Goal: Find specific page/section: Find specific page/section

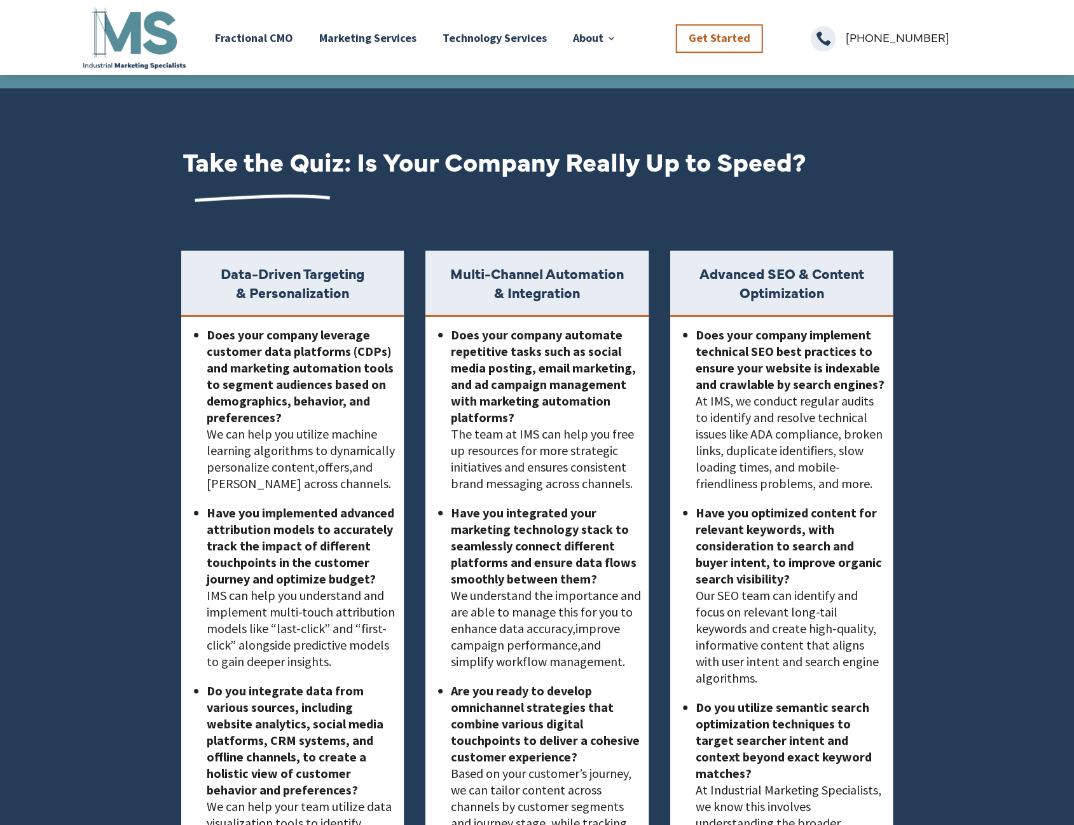
scroll to position [2225, 0]
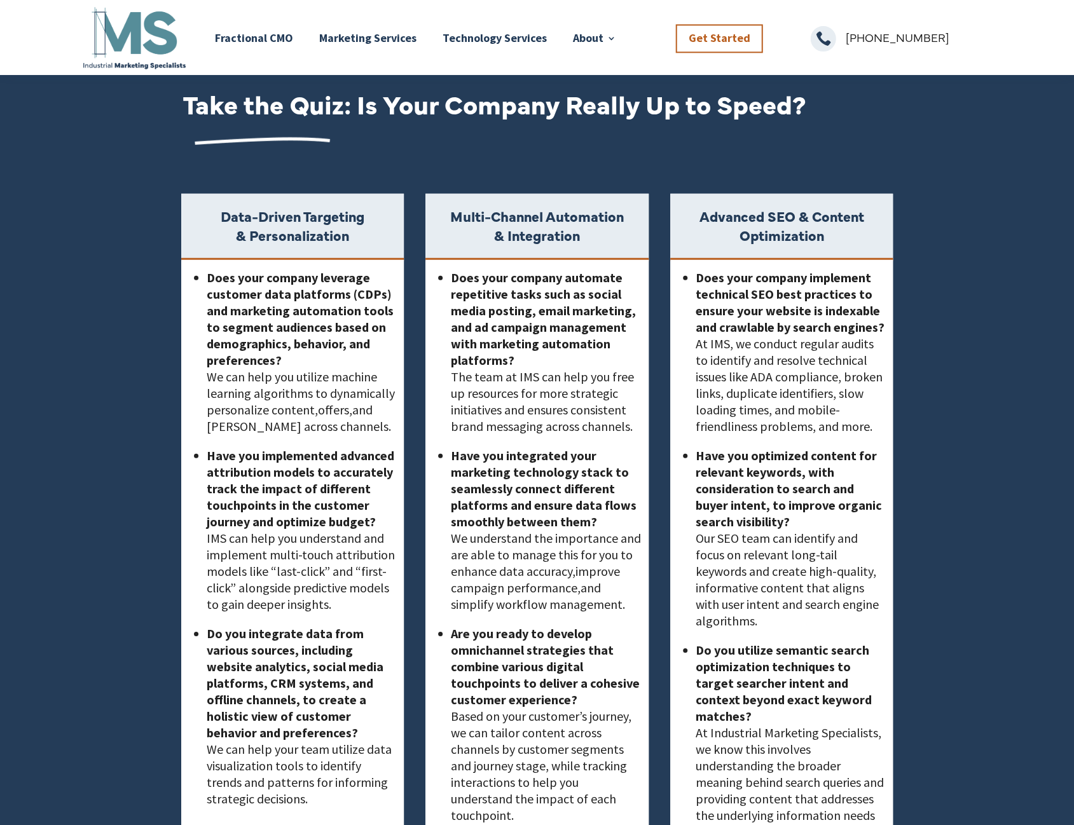
drag, startPoint x: 462, startPoint y: 452, endPoint x: 450, endPoint y: 546, distance: 94.8
click at [450, 546] on ul "Have you integrated your marketing technology stack to seamlessly connect diffe…" at bounding box center [540, 537] width 204 height 178
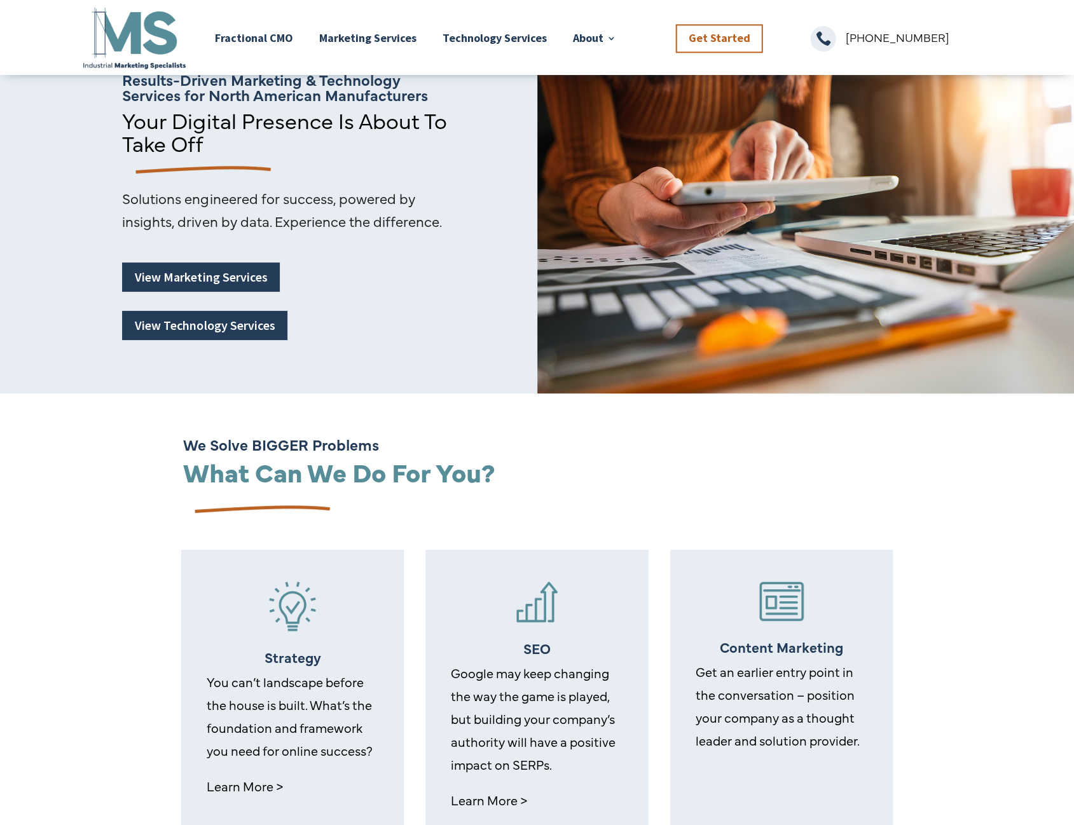
scroll to position [0, 0]
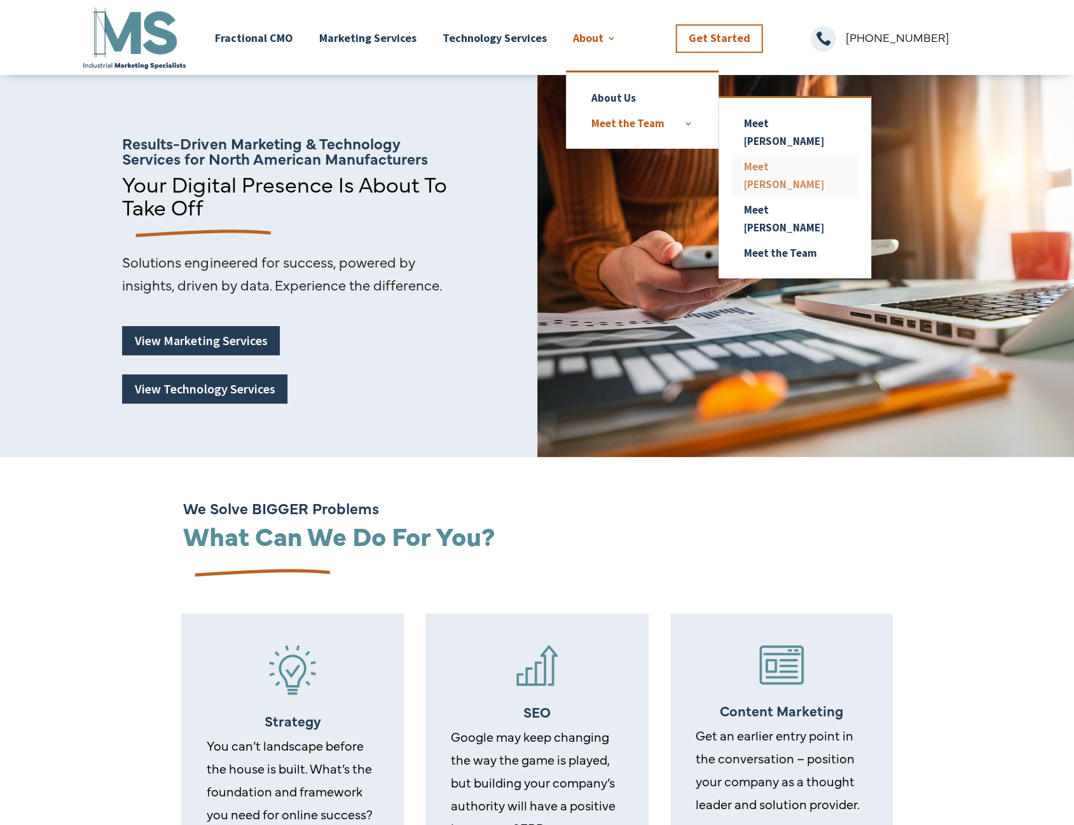
click at [746, 154] on link "Meet [PERSON_NAME]" at bounding box center [794, 175] width 127 height 43
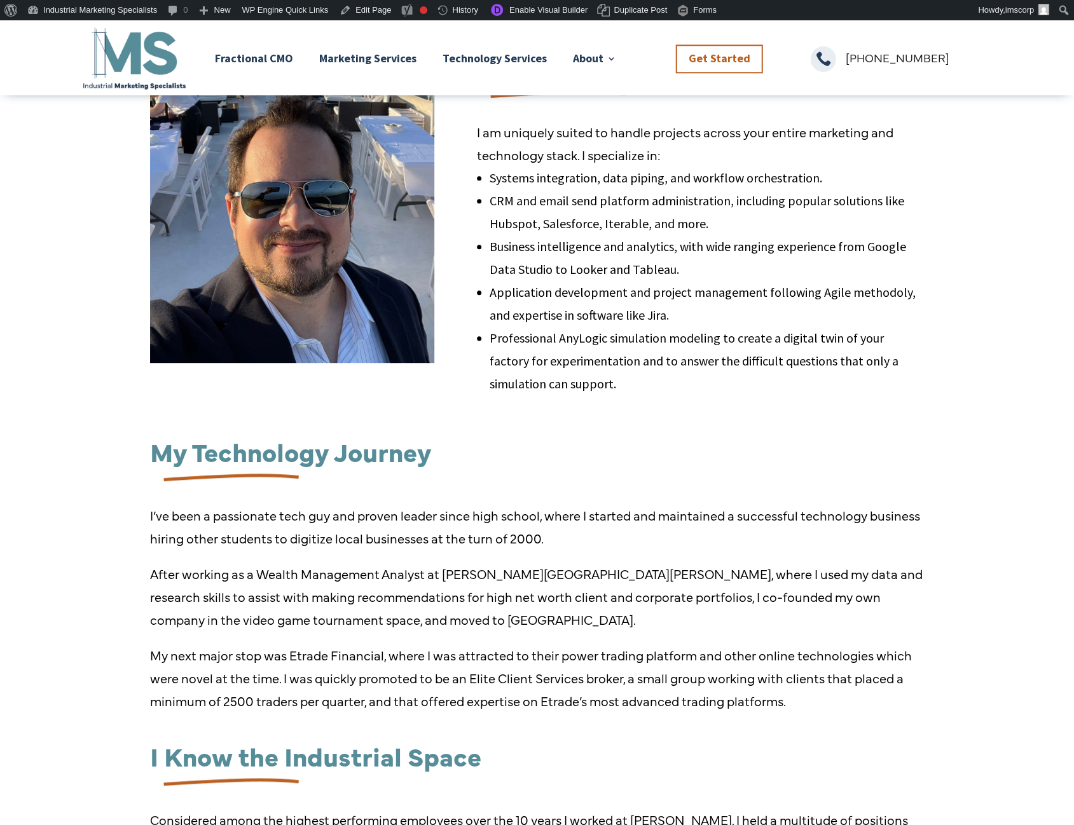
scroll to position [250, 0]
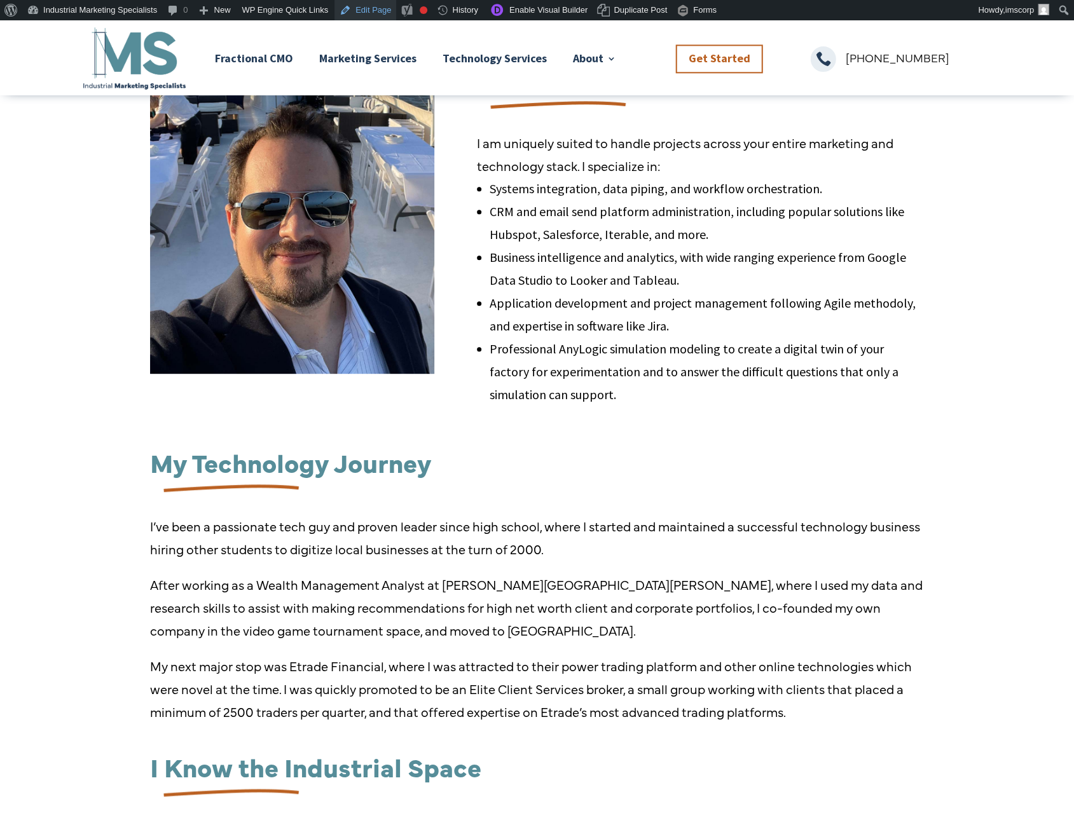
click at [374, 4] on link "Edit Page" at bounding box center [365, 10] width 62 height 20
